Goal: Task Accomplishment & Management: Manage account settings

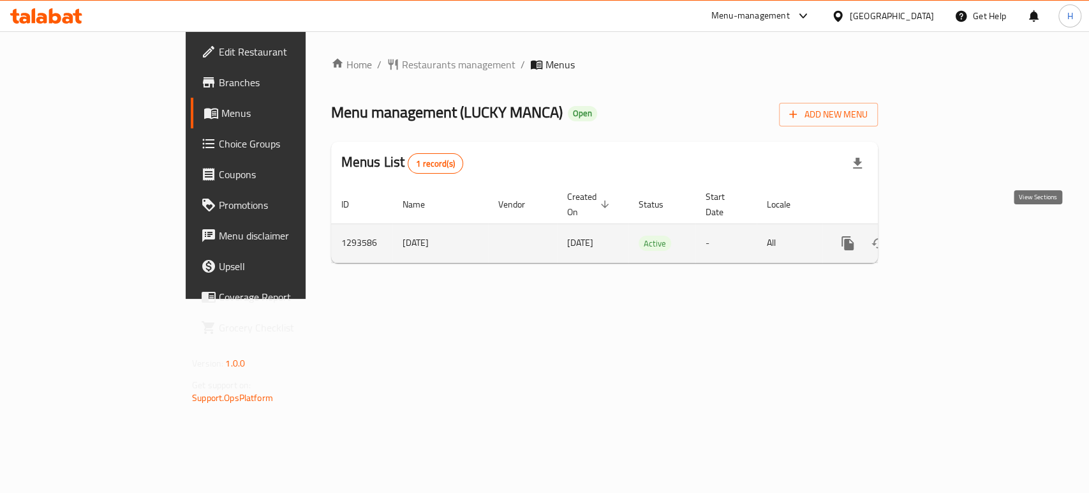
click at [948, 235] on icon "enhanced table" at bounding box center [939, 242] width 15 height 15
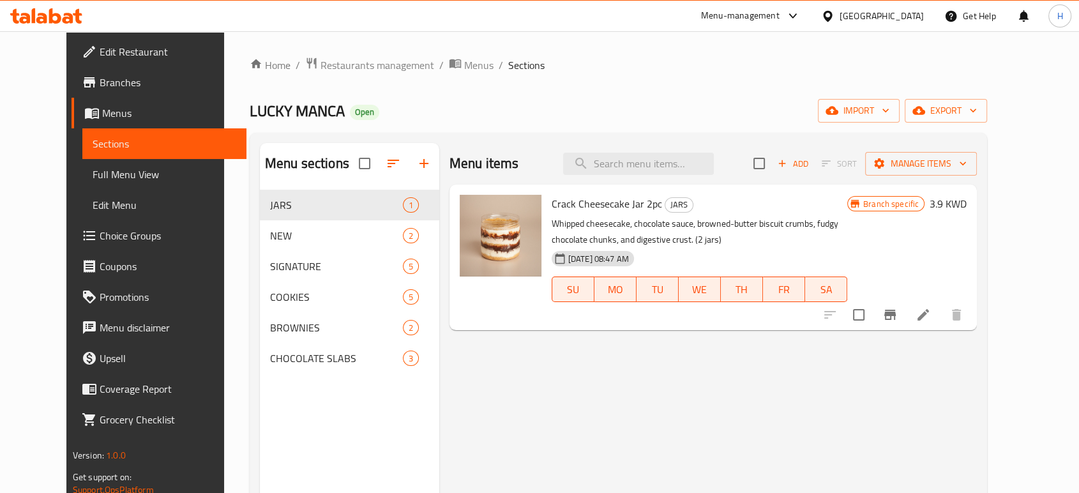
click at [941, 306] on li at bounding box center [923, 314] width 36 height 23
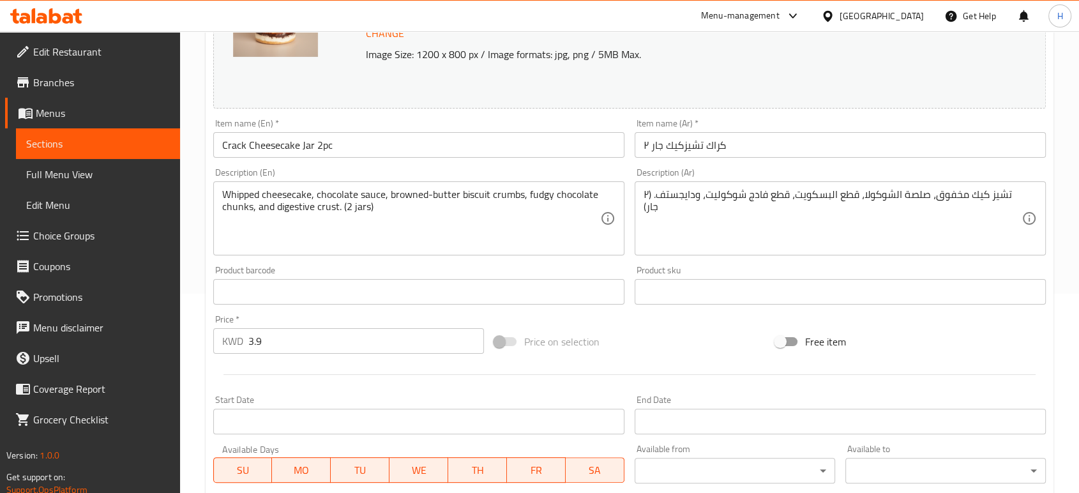
scroll to position [223, 0]
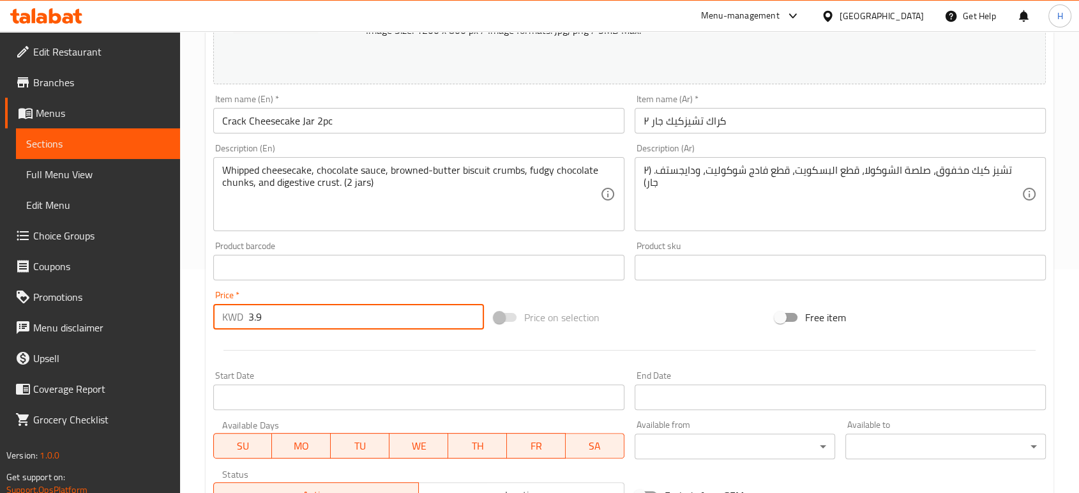
click at [294, 313] on input "3.9" at bounding box center [365, 317] width 235 height 26
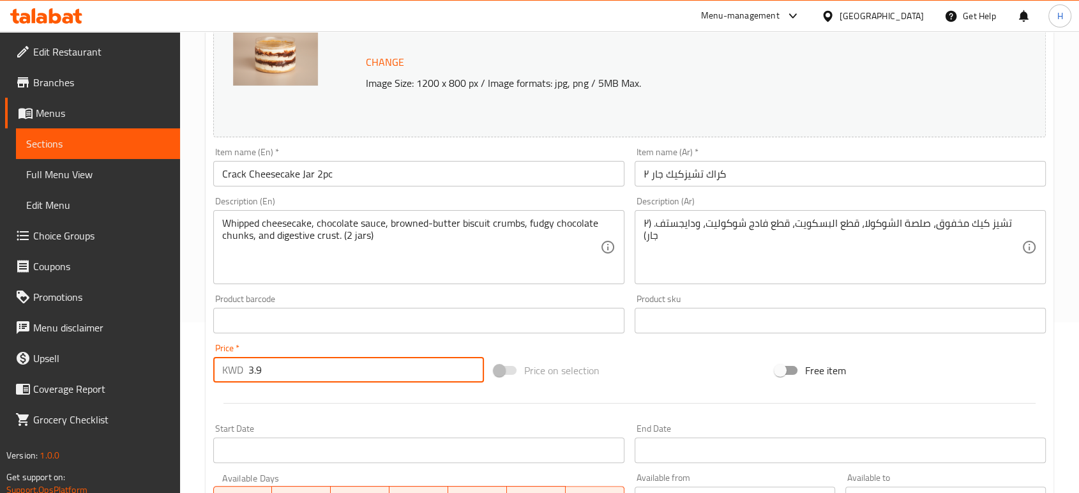
scroll to position [205, 0]
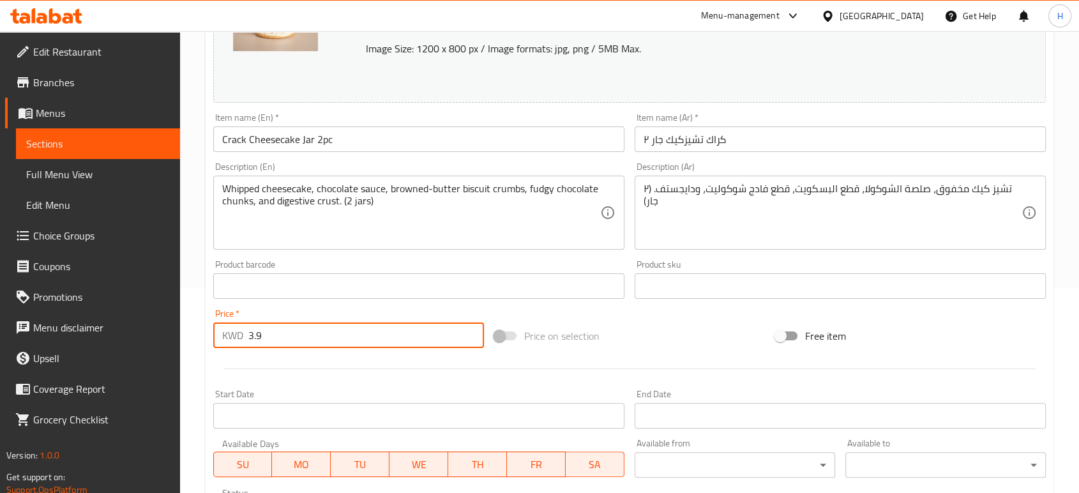
type input "3"
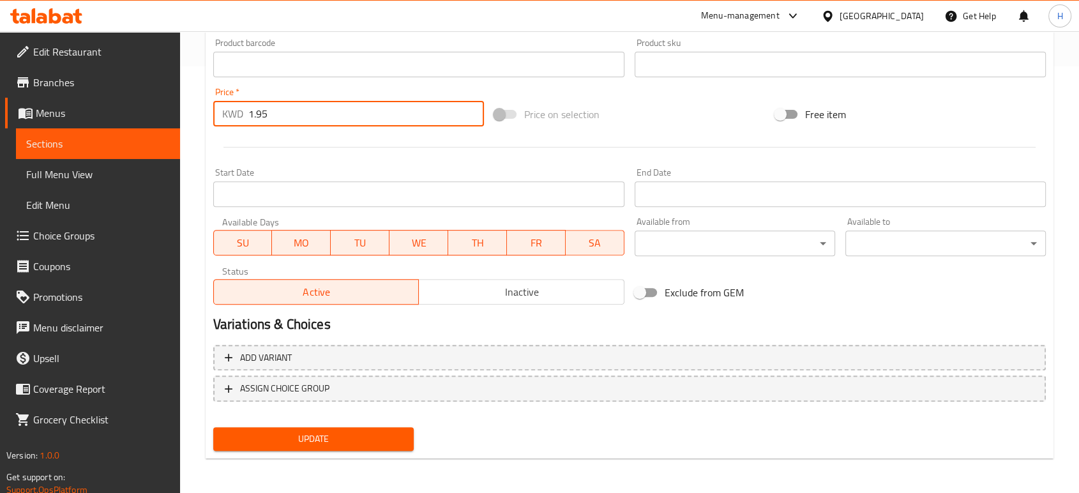
scroll to position [427, 0]
type input "1.95"
click at [294, 440] on span "Update" at bounding box center [313, 438] width 180 height 16
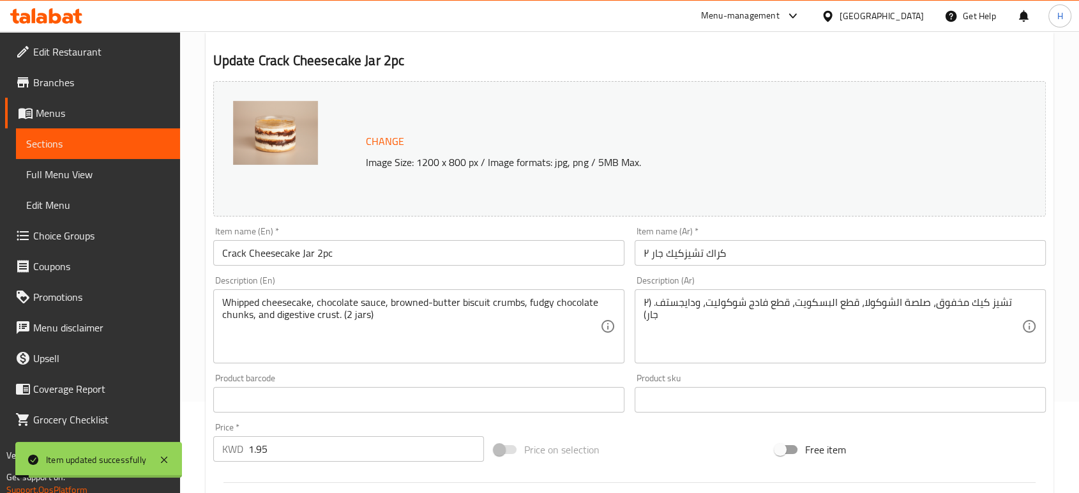
scroll to position [0, 0]
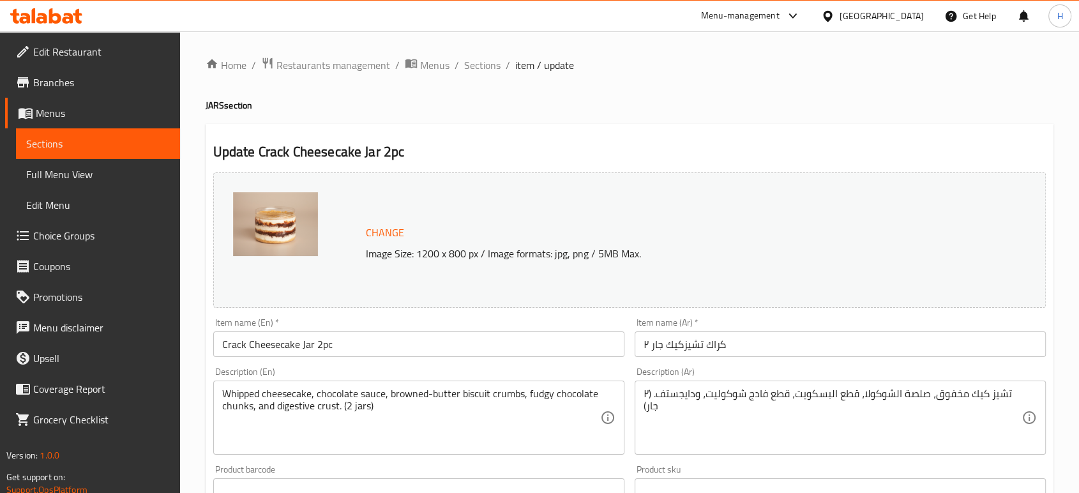
click at [320, 342] on input "Crack Cheesecake Jar 2pc" at bounding box center [418, 344] width 411 height 26
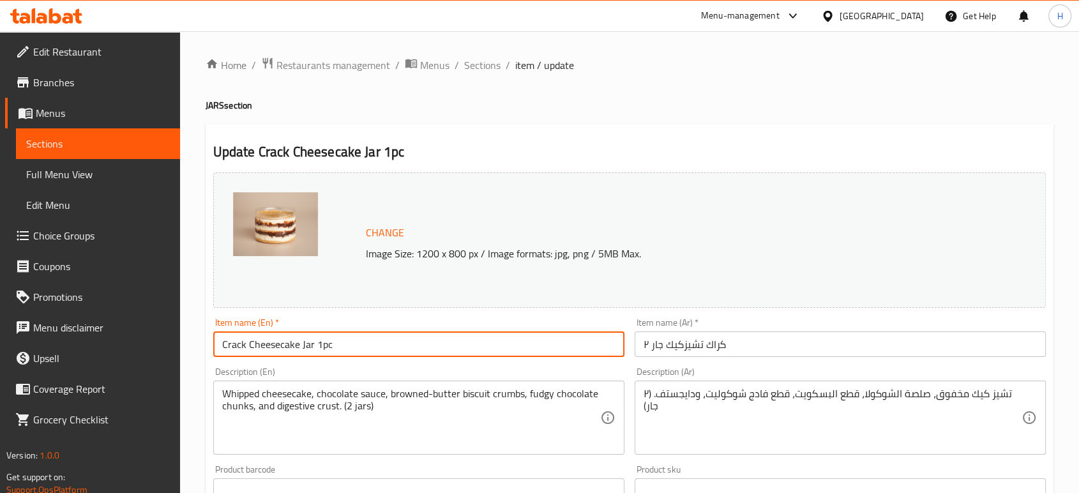
type input "Crack Cheesecake Jar 1pc"
click at [645, 339] on input "كراك تشيزكيك جار ٢" at bounding box center [839, 344] width 411 height 26
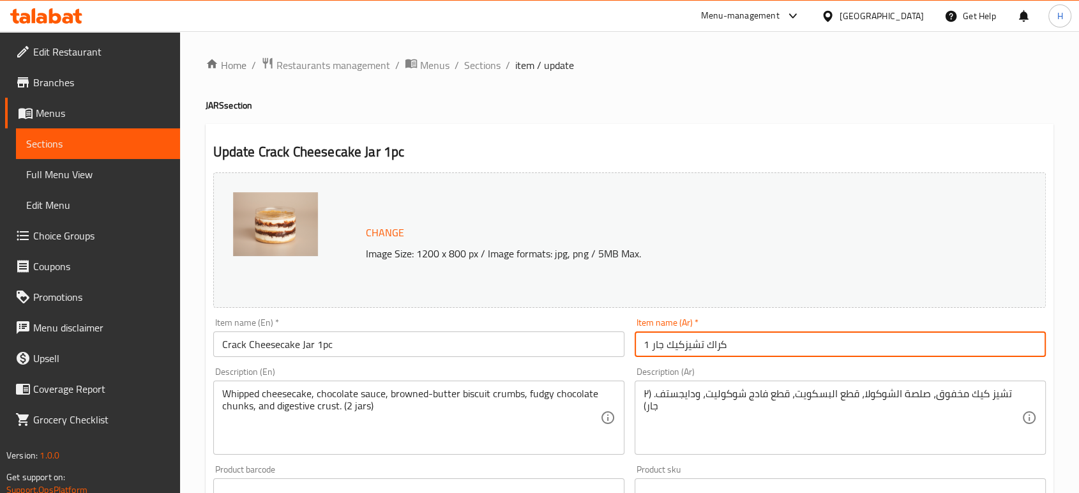
type input "كراك تشيزكيك جار 1"
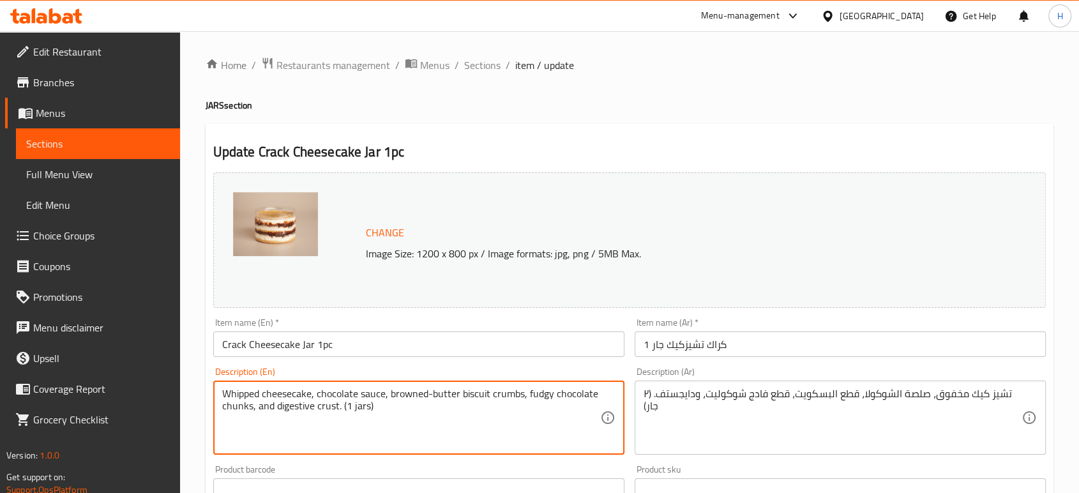
type textarea "Whipped cheesecake, chocolate sauce, browned-butter biscuit crumbs, fudgy choco…"
click at [646, 393] on textarea "تشيز كيك مخفوق، صلصة الشوكولا، قطع البسكويت، قطع فادج شوكوليت، ودايجستف. (٢ جار)" at bounding box center [832, 417] width 378 height 61
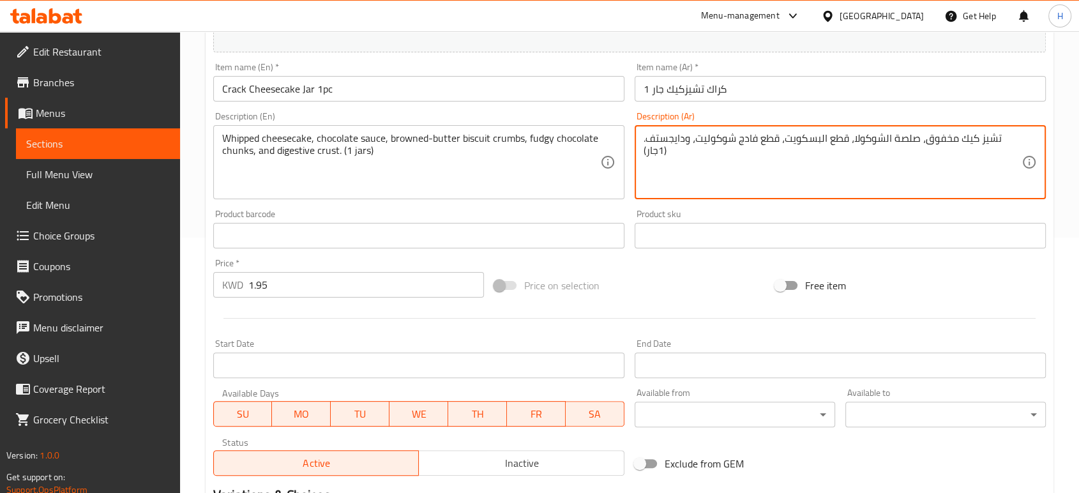
scroll to position [427, 0]
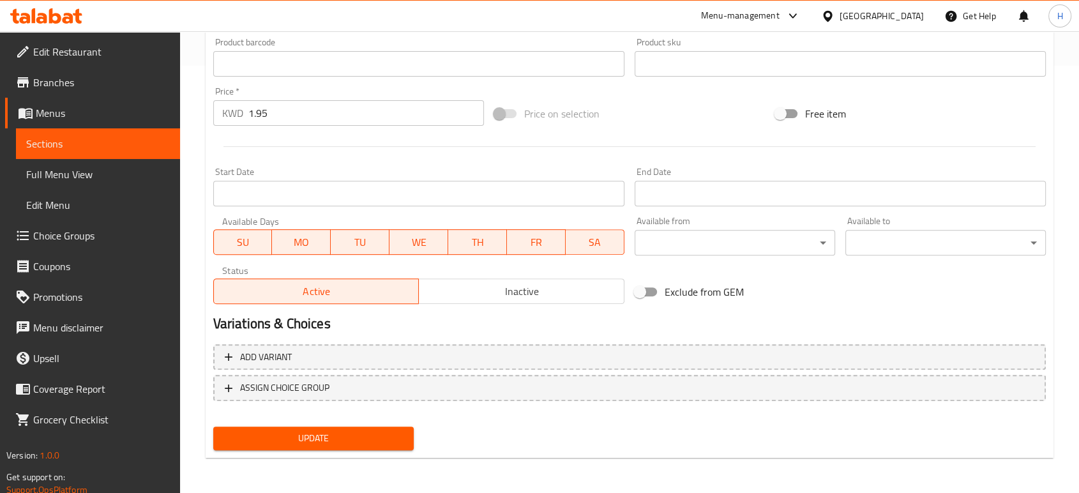
type textarea "تشيز كيك مخفوق، صلصة الشوكولا، قطع البسكويت، قطع فادج شوكوليت، ودايجستف. (1جار)"
click at [288, 445] on span "Update" at bounding box center [313, 438] width 180 height 16
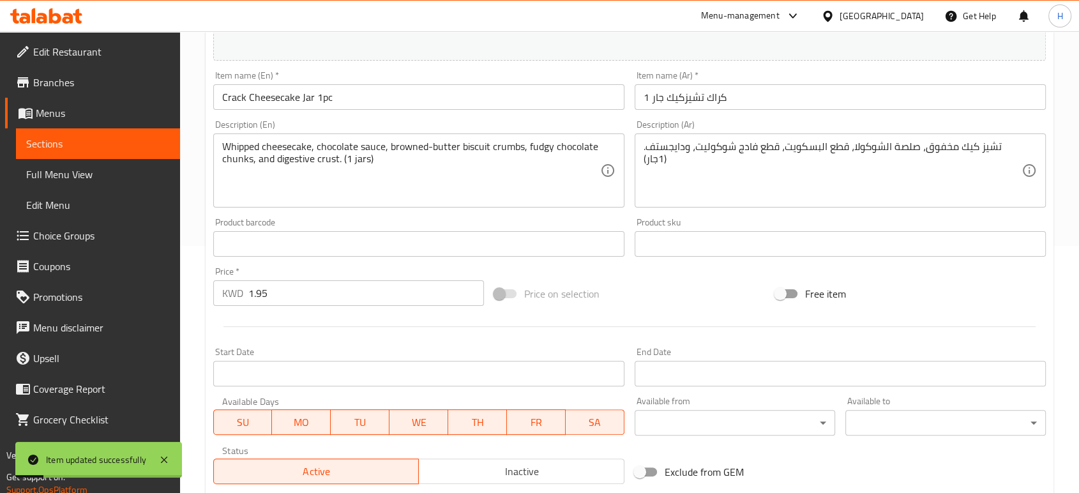
scroll to position [271, 0]
